Goal: Task Accomplishment & Management: Manage account settings

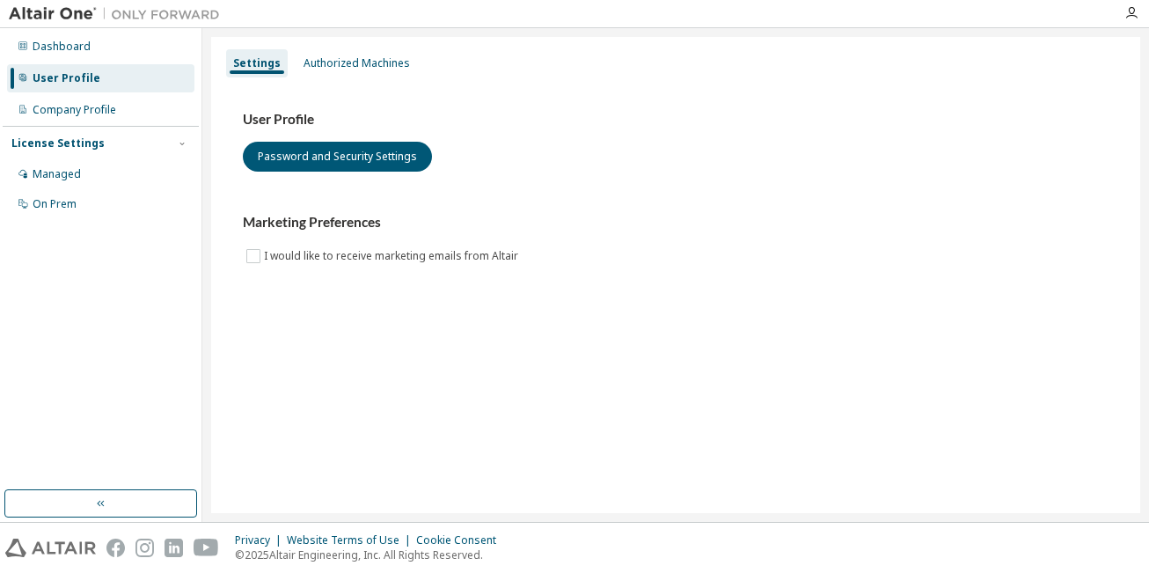
click at [361, 344] on div "Settings Authorized Machines User Profile Password and Security Settings Market…" at bounding box center [675, 275] width 929 height 476
click at [70, 49] on div "Dashboard" at bounding box center [62, 47] width 58 height 14
